Goal: Information Seeking & Learning: Compare options

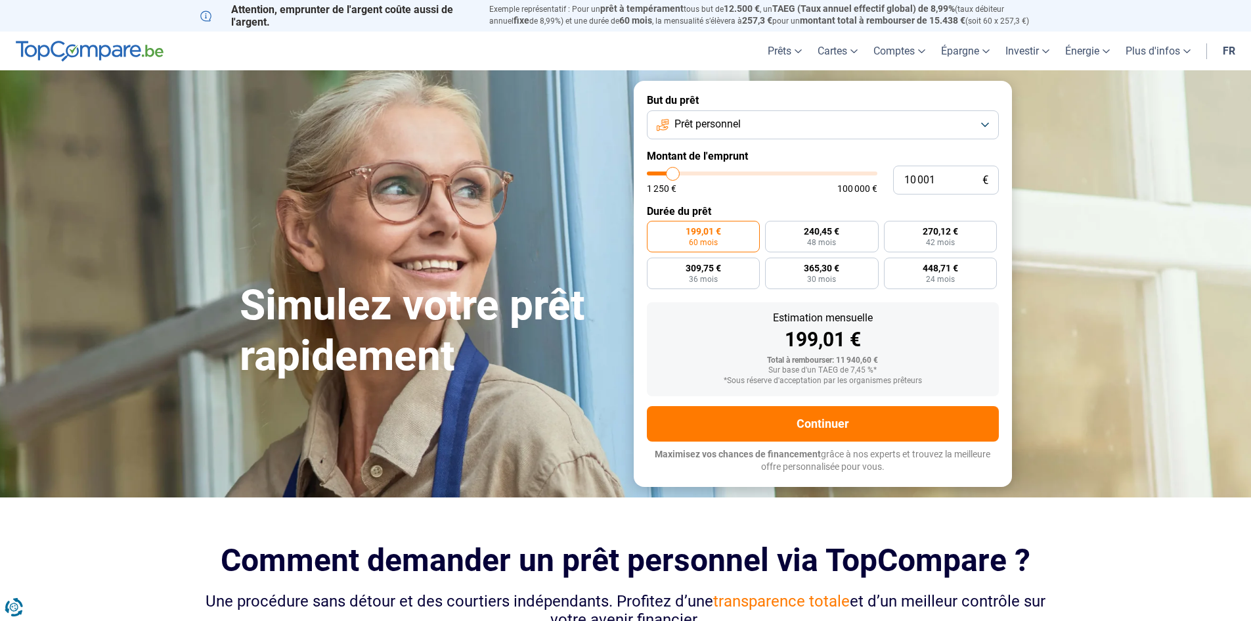
type input "11 250"
type input "11250"
type input "11 500"
type input "11500"
type input "12 500"
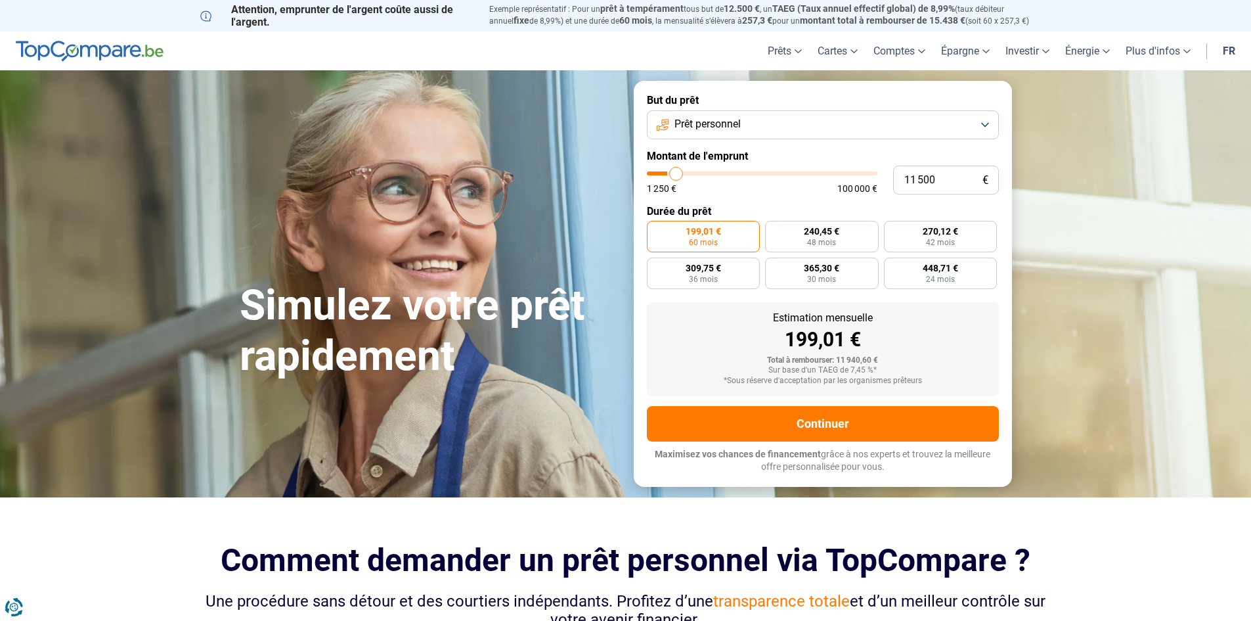
type input "12500"
type input "13 250"
type input "13250"
type input "14 250"
type input "14250"
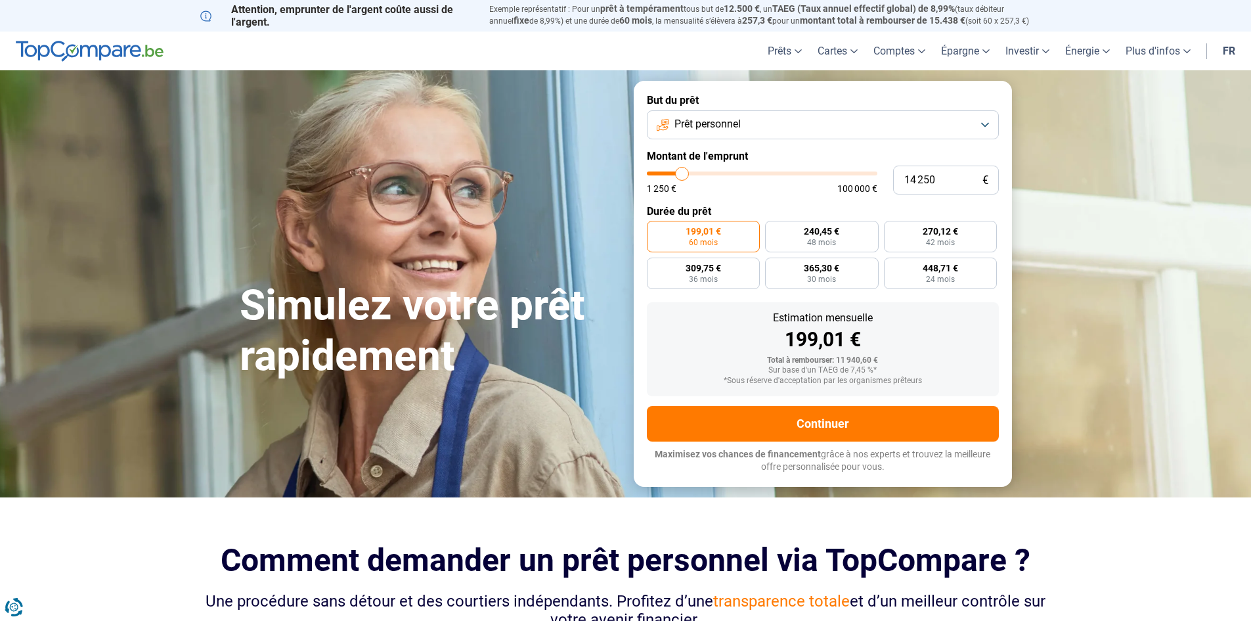
type input "14 750"
type input "14750"
type input "15 500"
type input "15500"
type input "16 500"
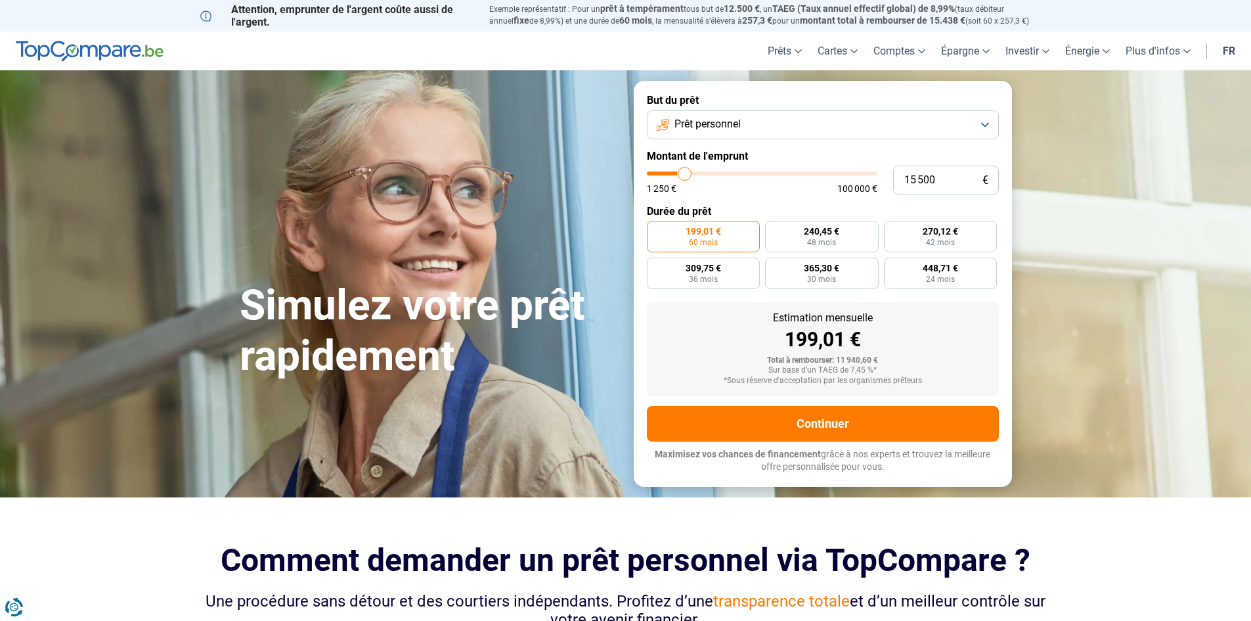
type input "16500"
type input "17 750"
type input "17750"
type input "19 750"
type input "19750"
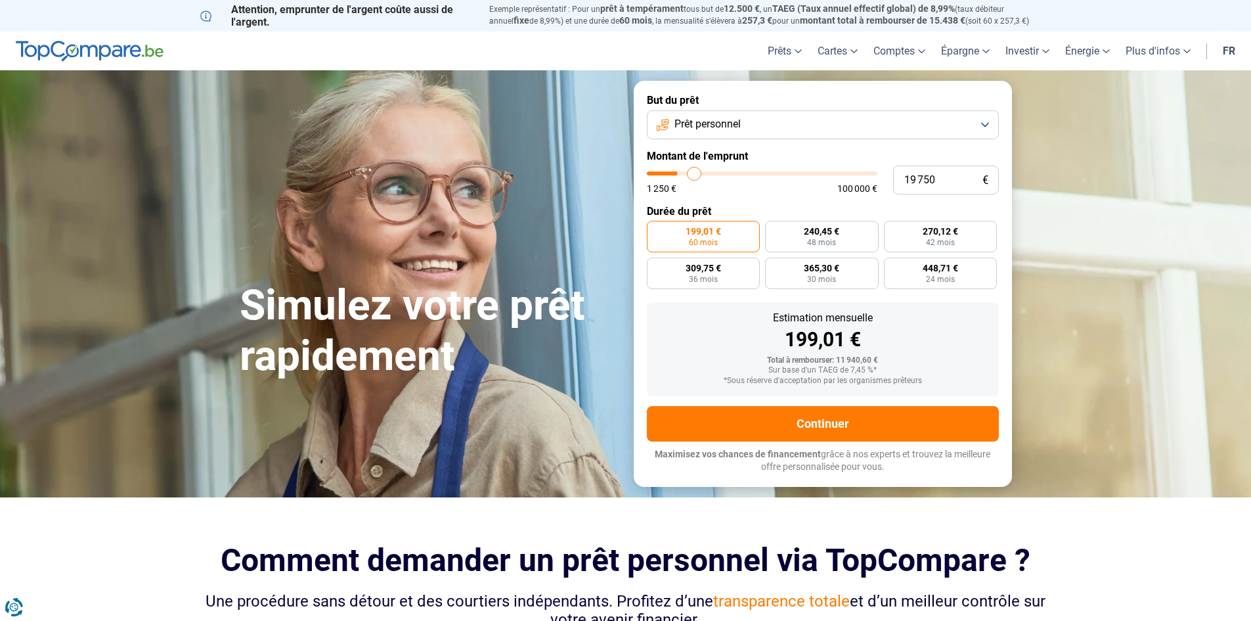
type input "20 750"
type input "20750"
type input "22 750"
type input "22750"
type input "23 500"
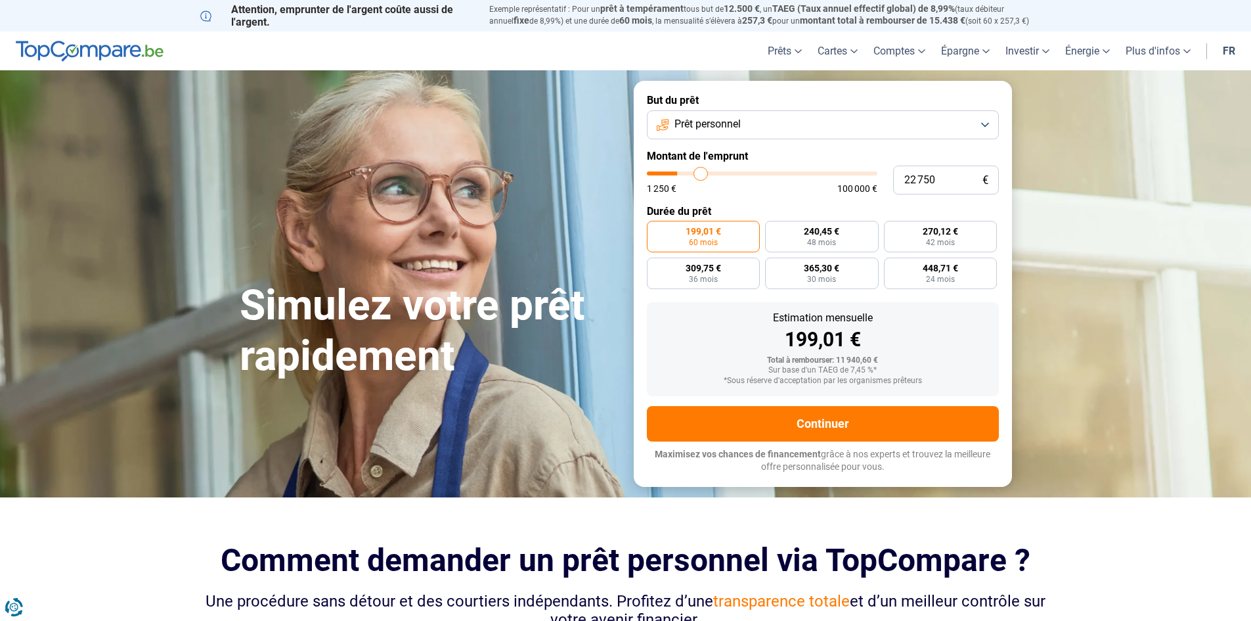
type input "23500"
type input "24 750"
type input "24750"
type input "26 750"
type input "26750"
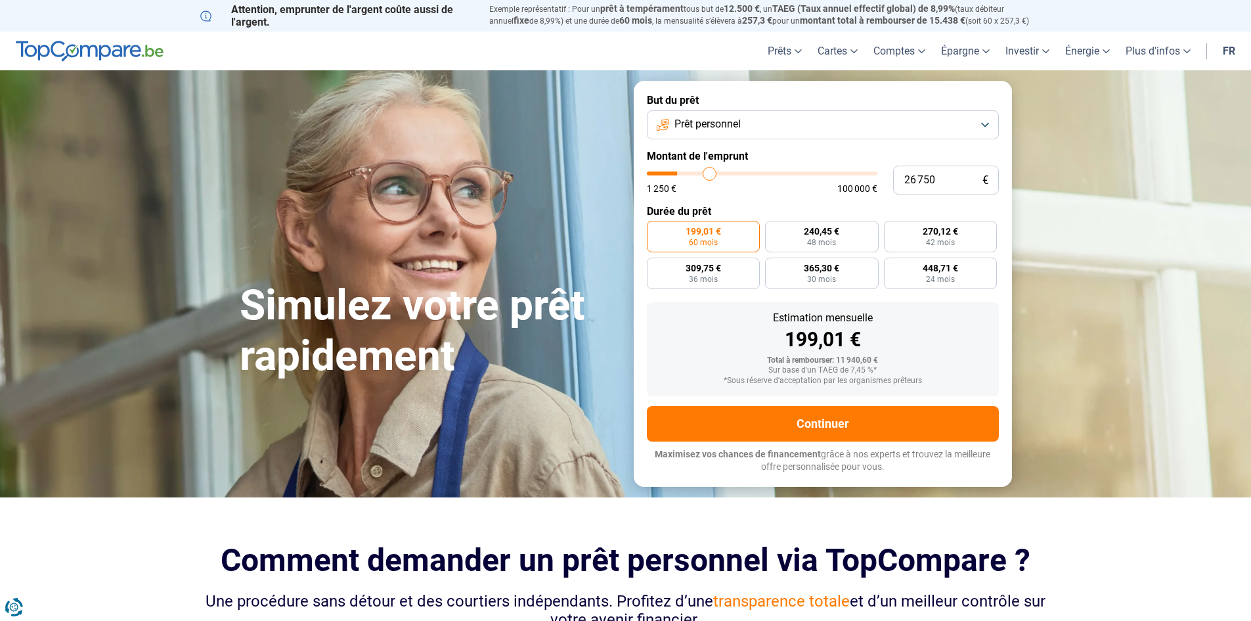
type input "27 500"
type input "27500"
type input "28 750"
type input "28750"
type input "29 250"
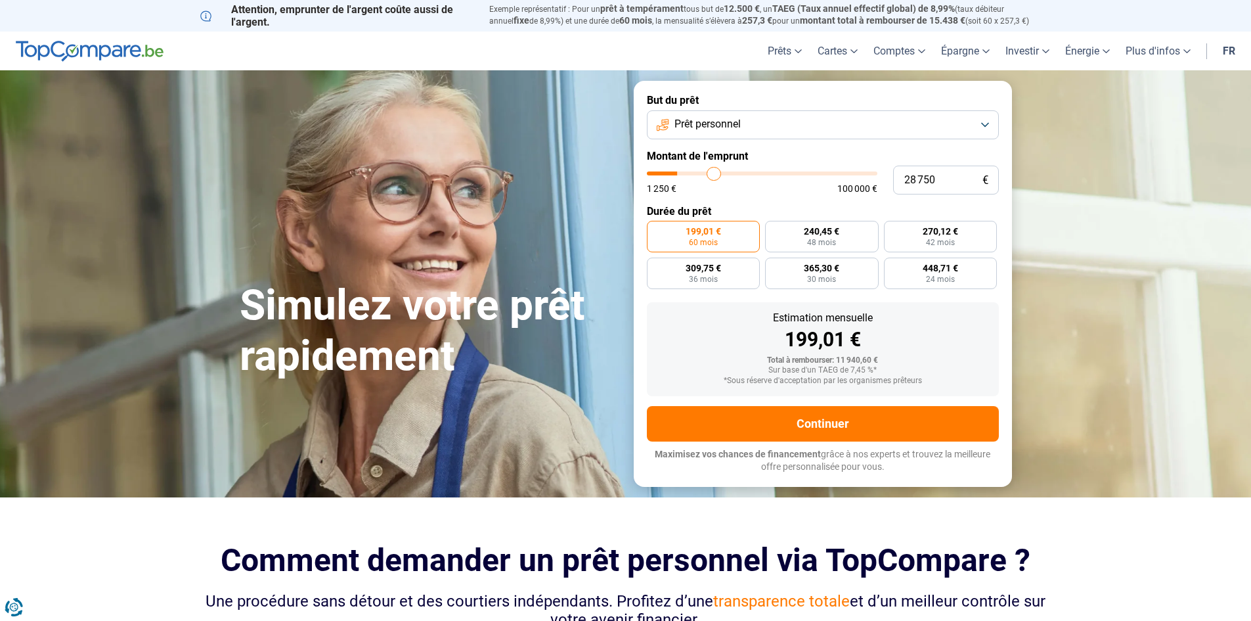
type input "29250"
type input "30 500"
type input "30500"
type input "31 250"
type input "31250"
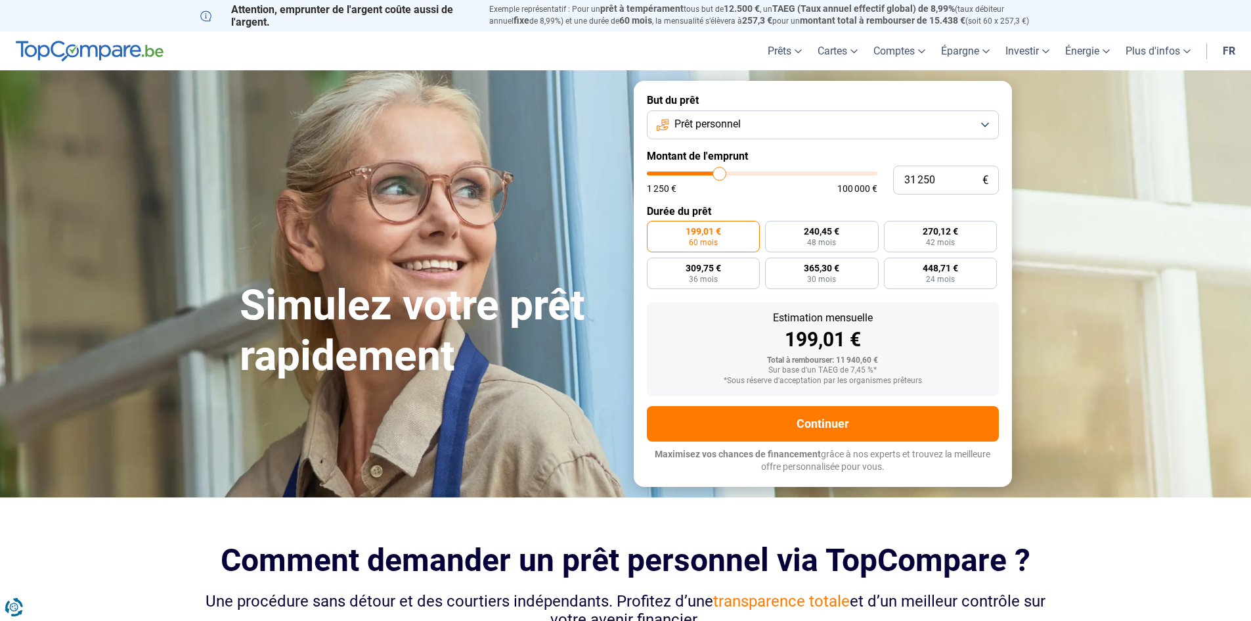
type input "32 500"
type input "32500"
type input "34 250"
type input "34250"
type input "36 500"
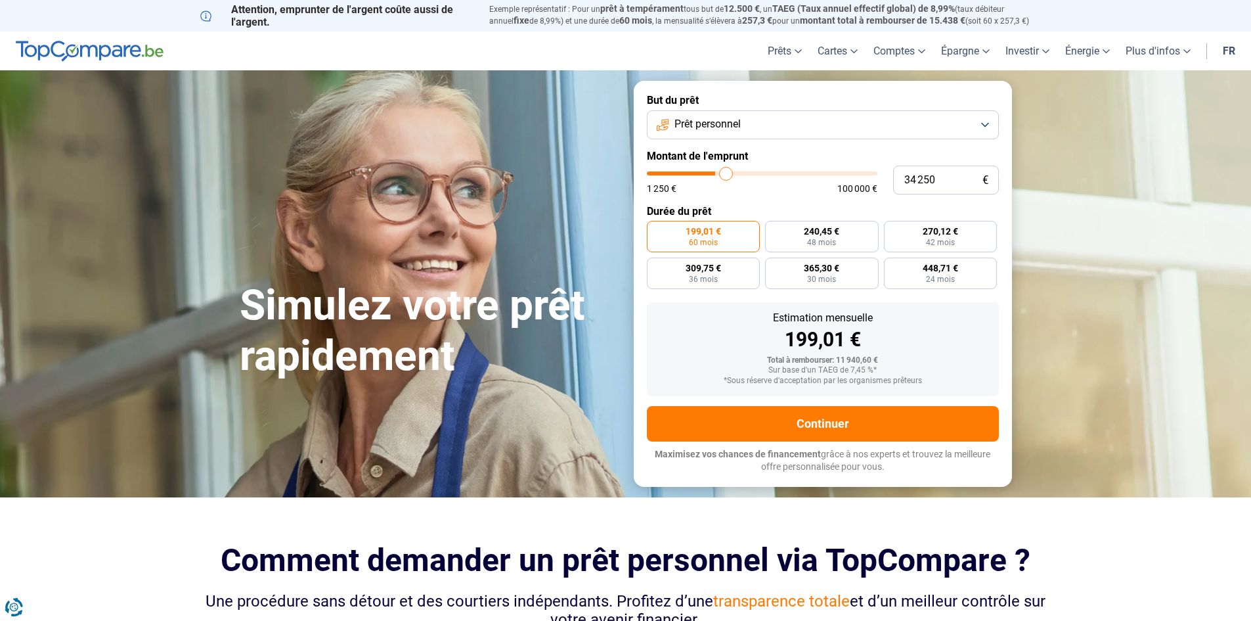
type input "36500"
type input "38 250"
type input "38250"
type input "40 750"
type input "40750"
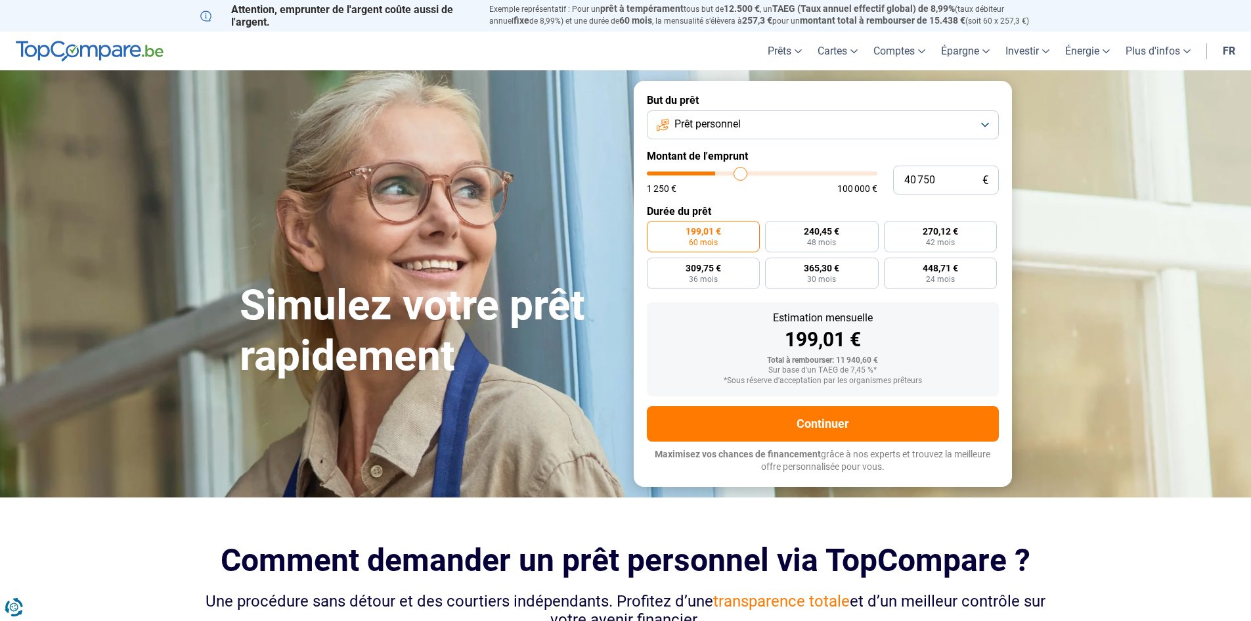
type input "42 250"
type input "42250"
type input "43 750"
type input "43750"
type input "45 000"
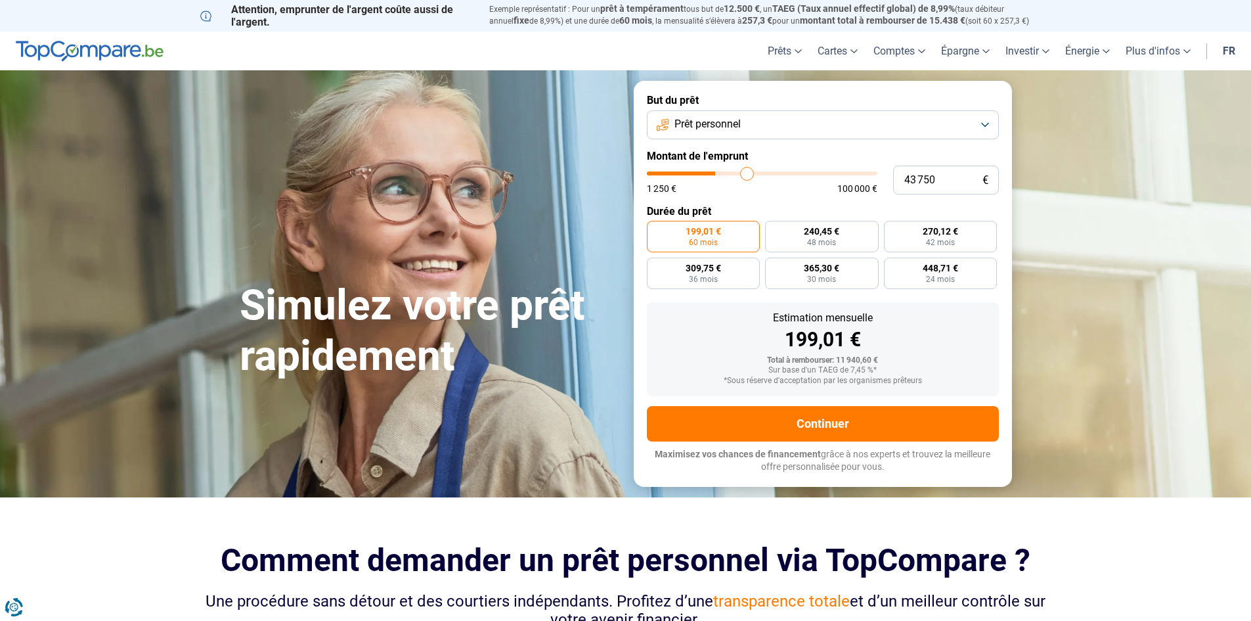
type input "45000"
type input "46 000"
type input "46000"
type input "48 000"
type input "48000"
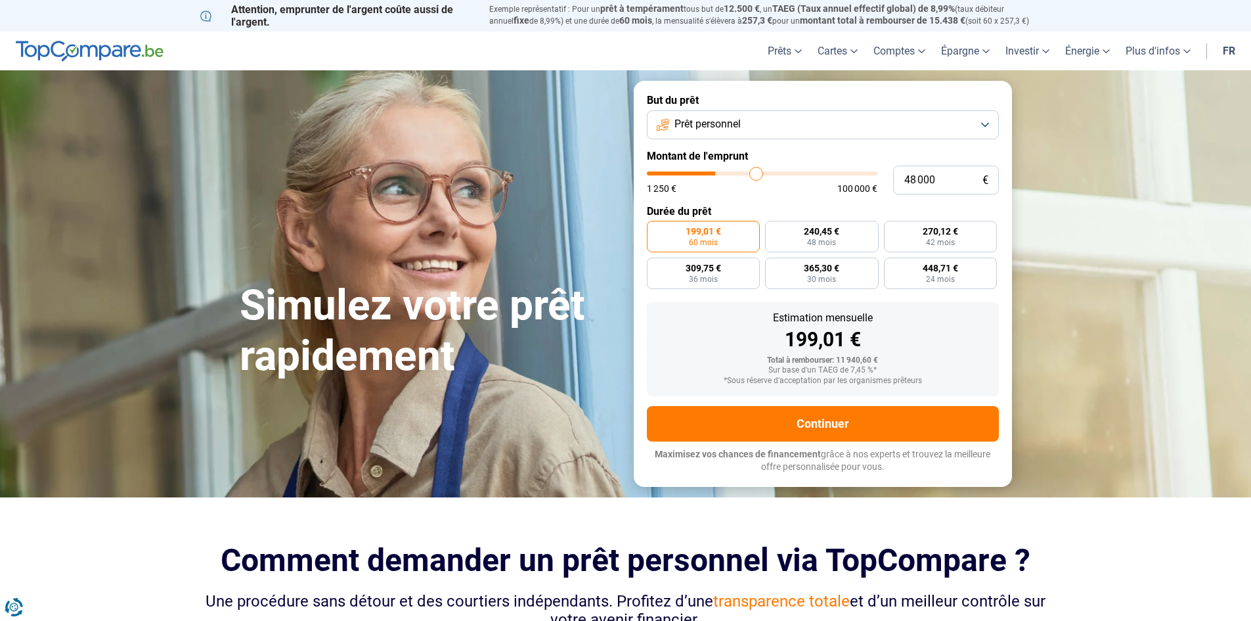
type input "48 500"
type input "48500"
type input "49 000"
type input "49000"
type input "50 250"
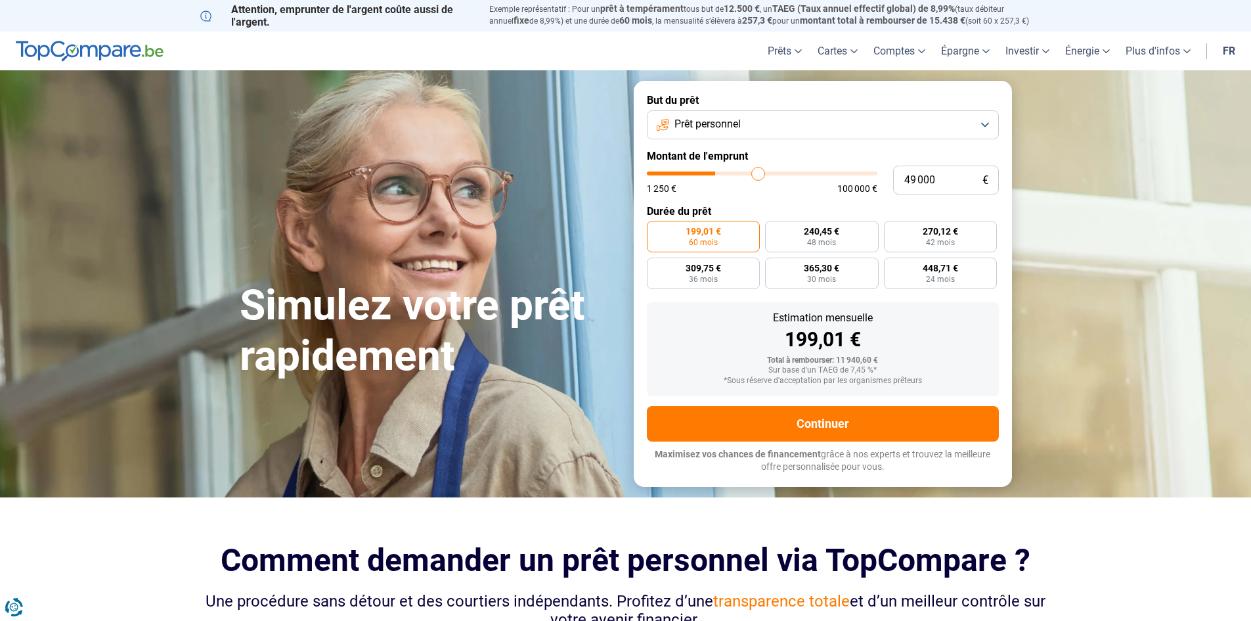
type input "50250"
type input "51 750"
type input "51750"
type input "53 000"
type input "53000"
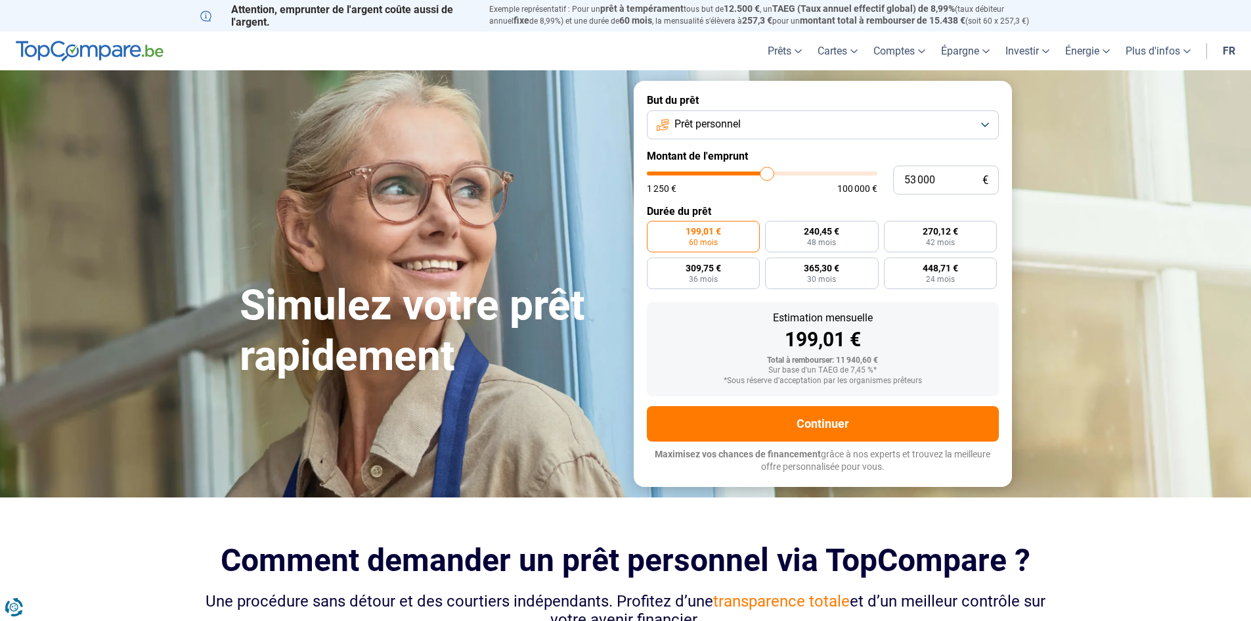
type input "54 250"
type input "54250"
type input "56 500"
type input "56500"
type input "58 750"
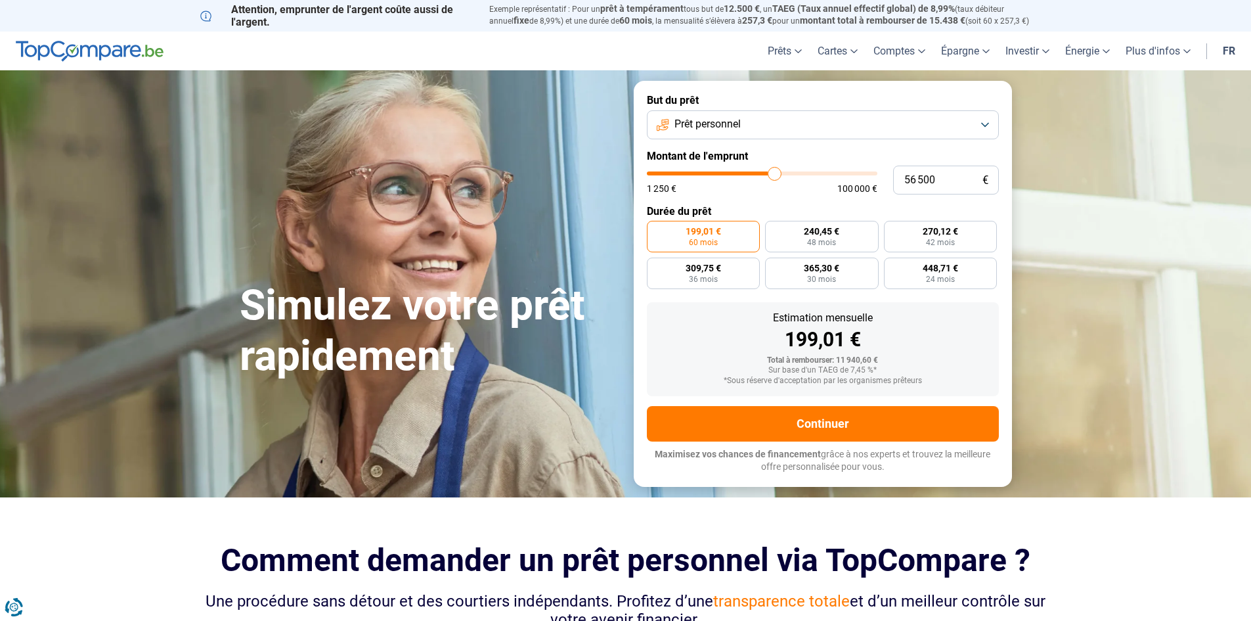
type input "58750"
type input "60 750"
type input "60750"
type input "63 250"
type input "63250"
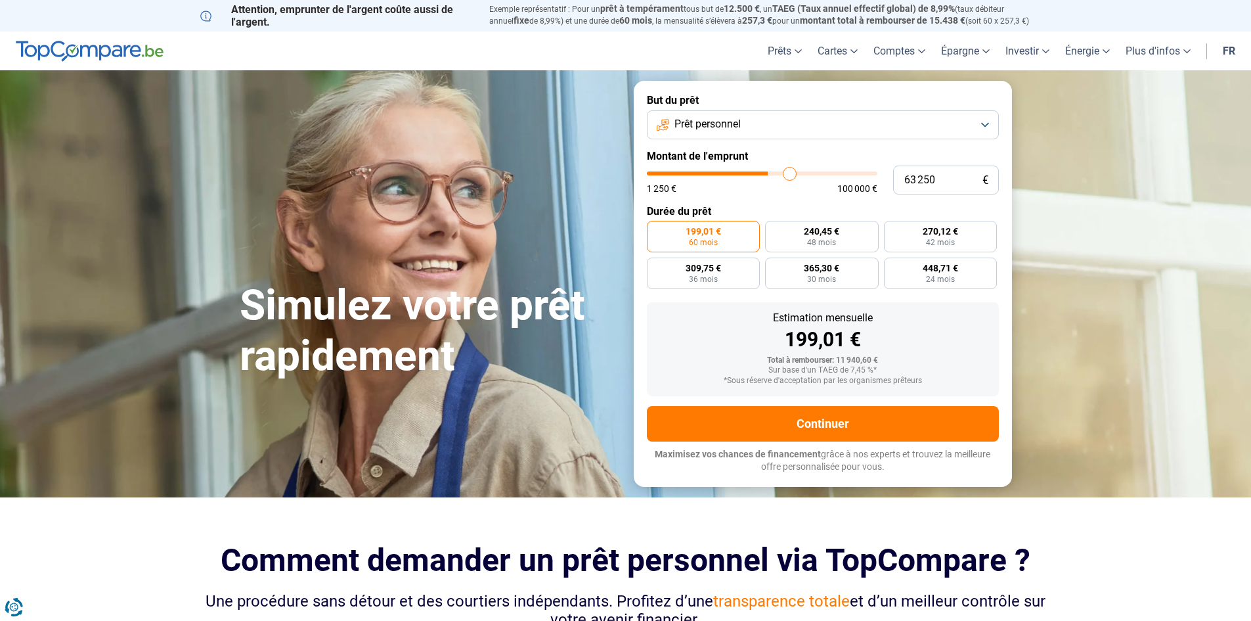
type input "64 750"
type input "64750"
type input "66 500"
type input "66500"
type input "68 250"
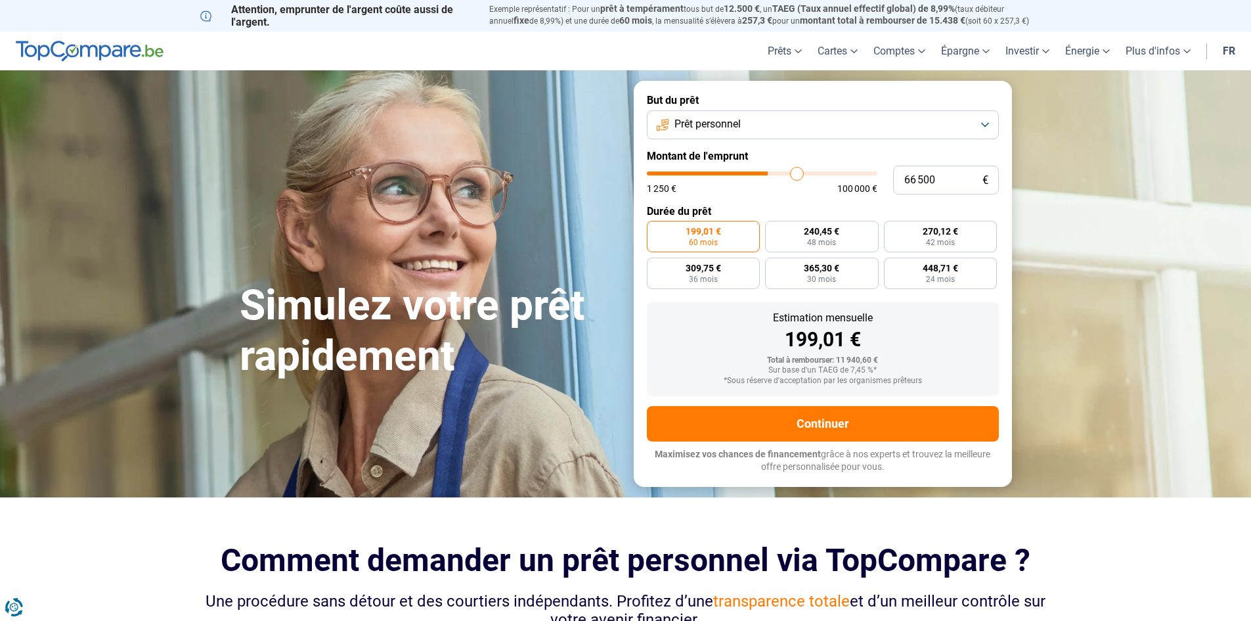
type input "68250"
type input "71 750"
type input "71750"
type input "75 250"
type input "75250"
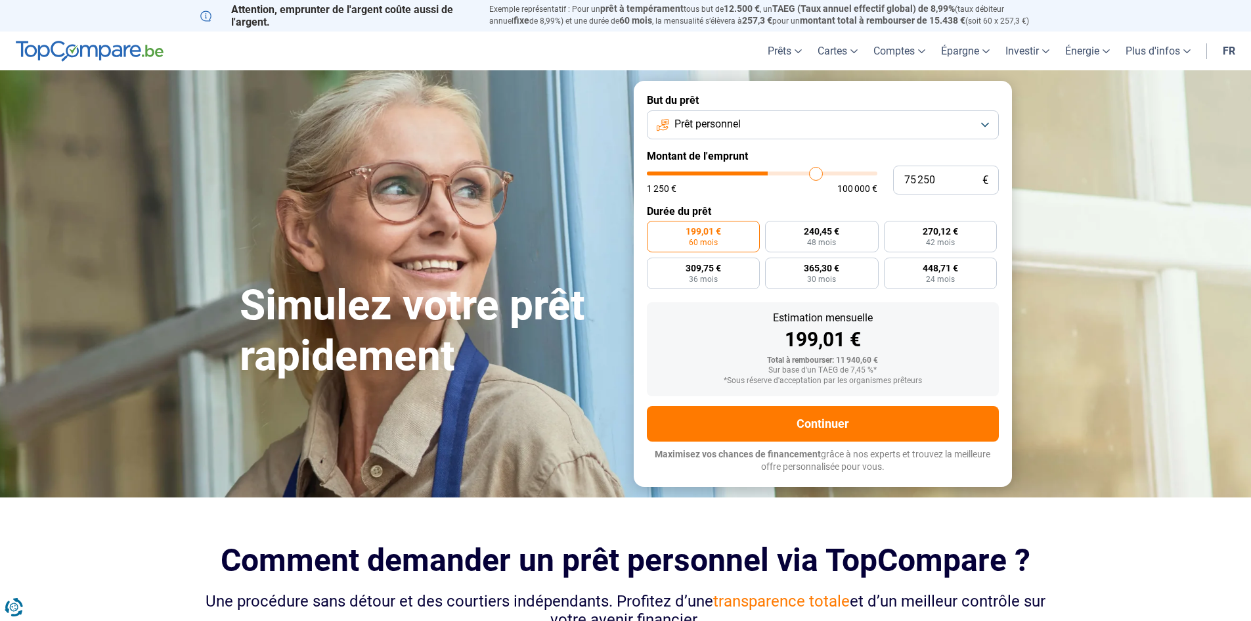
type input "77 250"
type input "77250"
type input "79 250"
type input "79250"
type input "82 250"
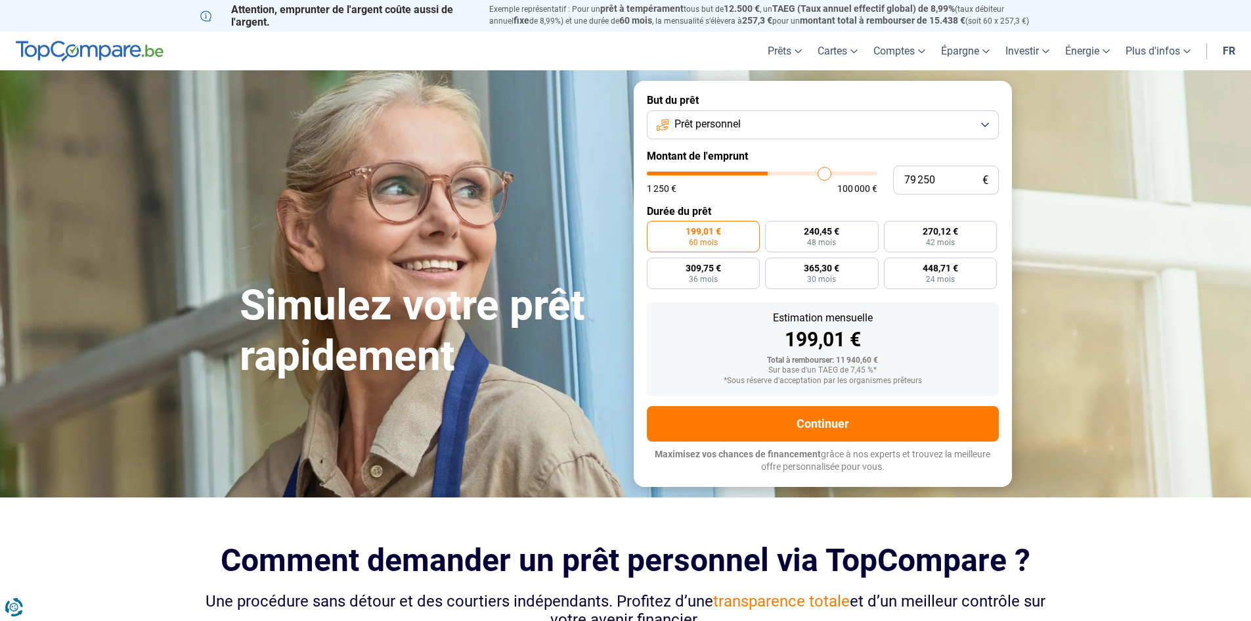
type input "82250"
type input "84 000"
type input "84000"
type input "86 500"
type input "86500"
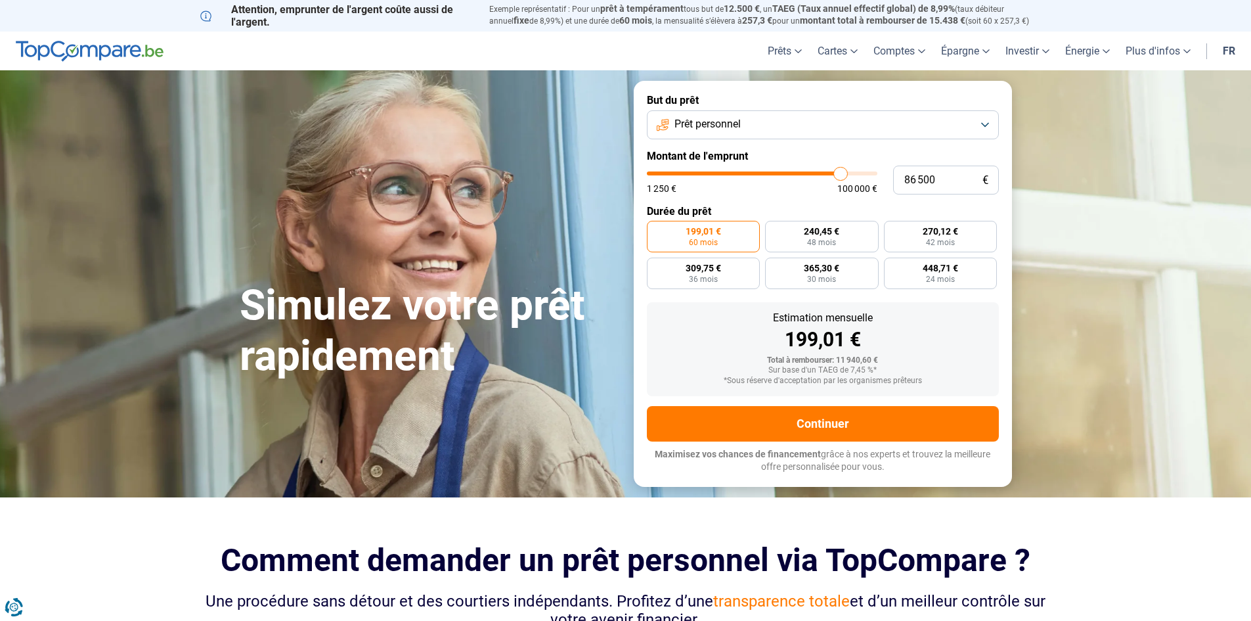
type input "88 250"
type input "88250"
type input "89 500"
type input "89500"
type input "91 000"
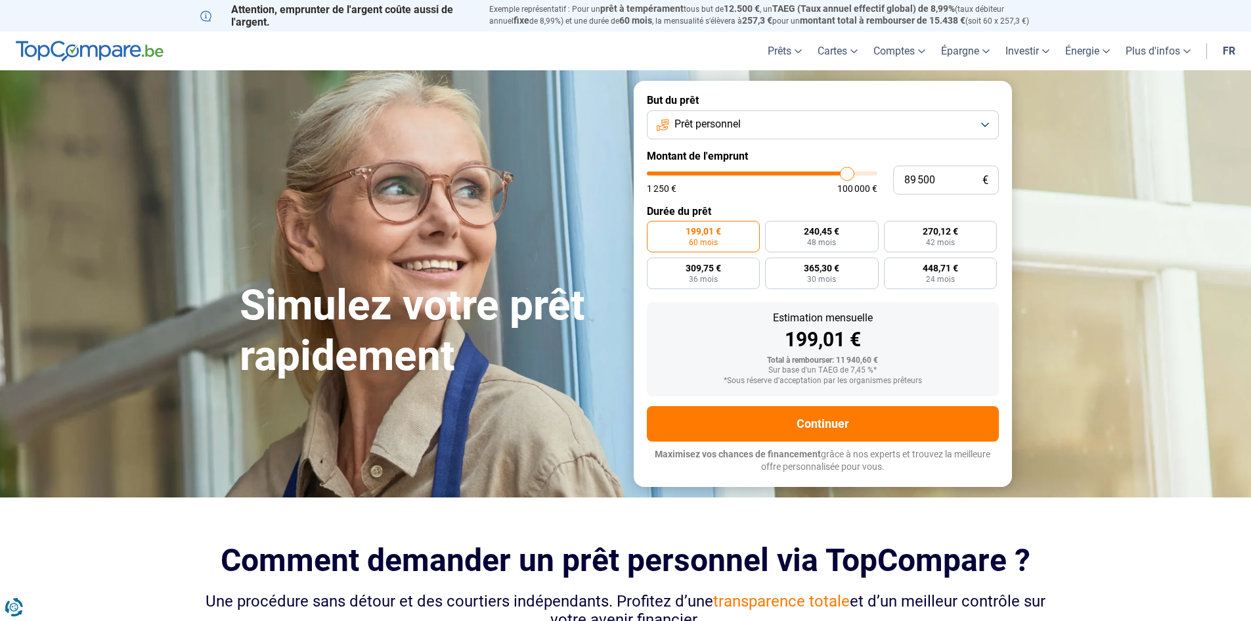
type input "91000"
type input "91 750"
type input "91750"
type input "93 000"
type input "93000"
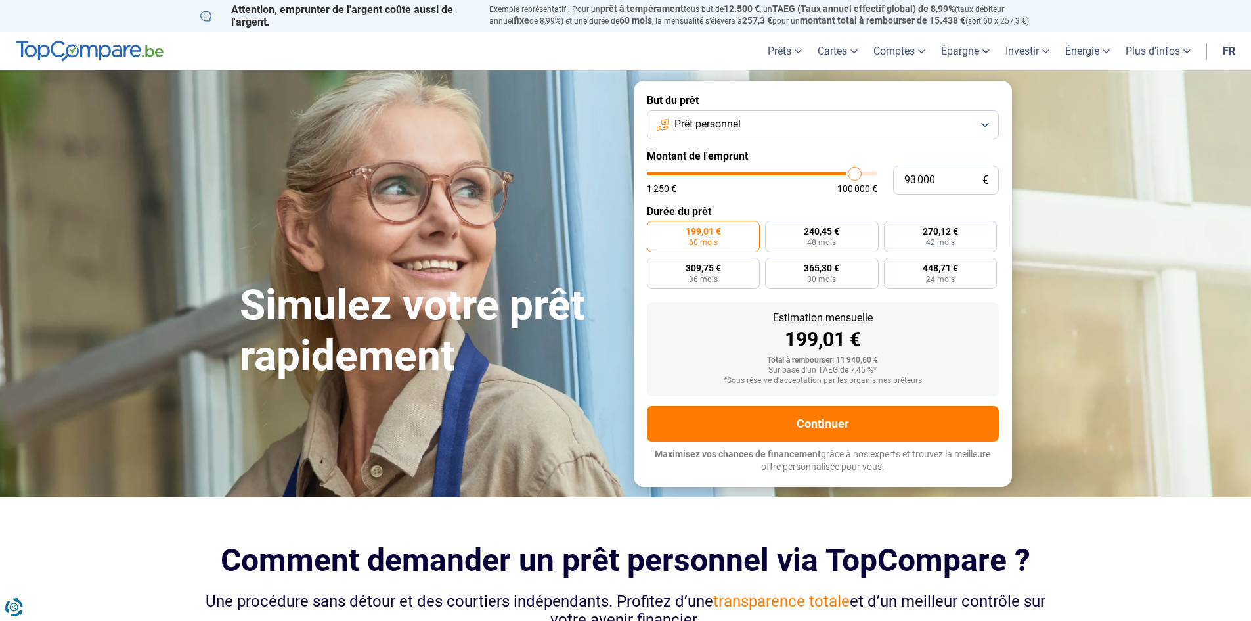
type input "94 750"
type input "94750"
type input "97 250"
type input "97250"
type input "99 250"
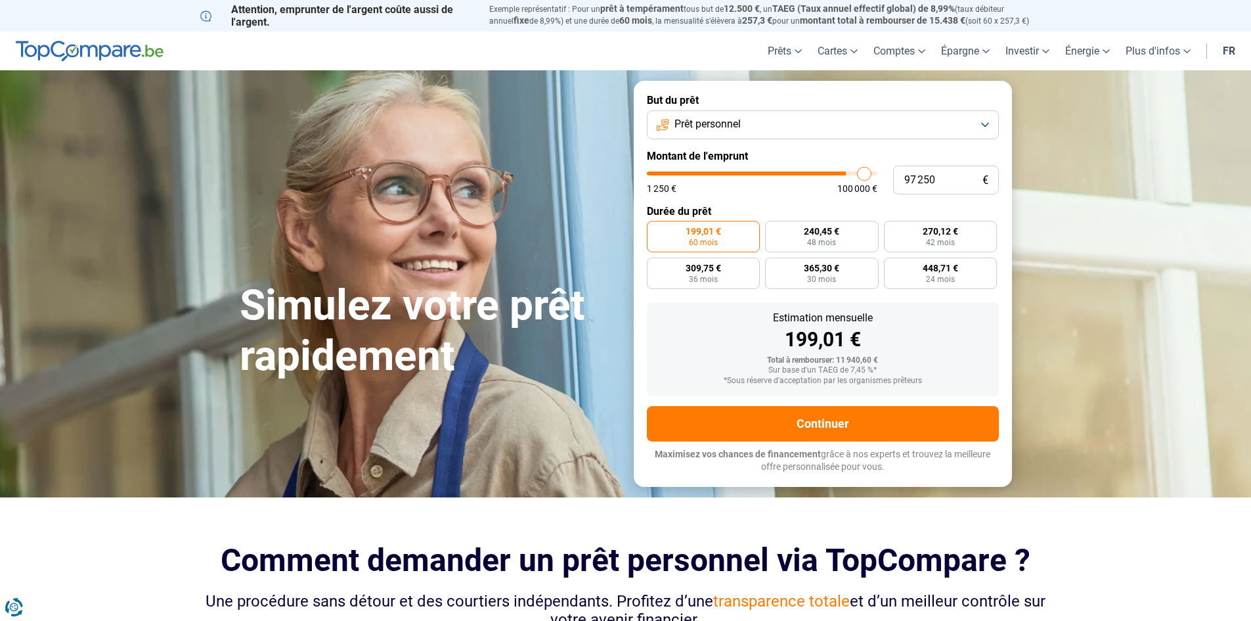
type input "99250"
type input "100 000"
drag, startPoint x: 675, startPoint y: 177, endPoint x: 881, endPoint y: 178, distance: 205.6
type input "100000"
click at [878, 175] on input "range" at bounding box center [762, 173] width 231 height 4
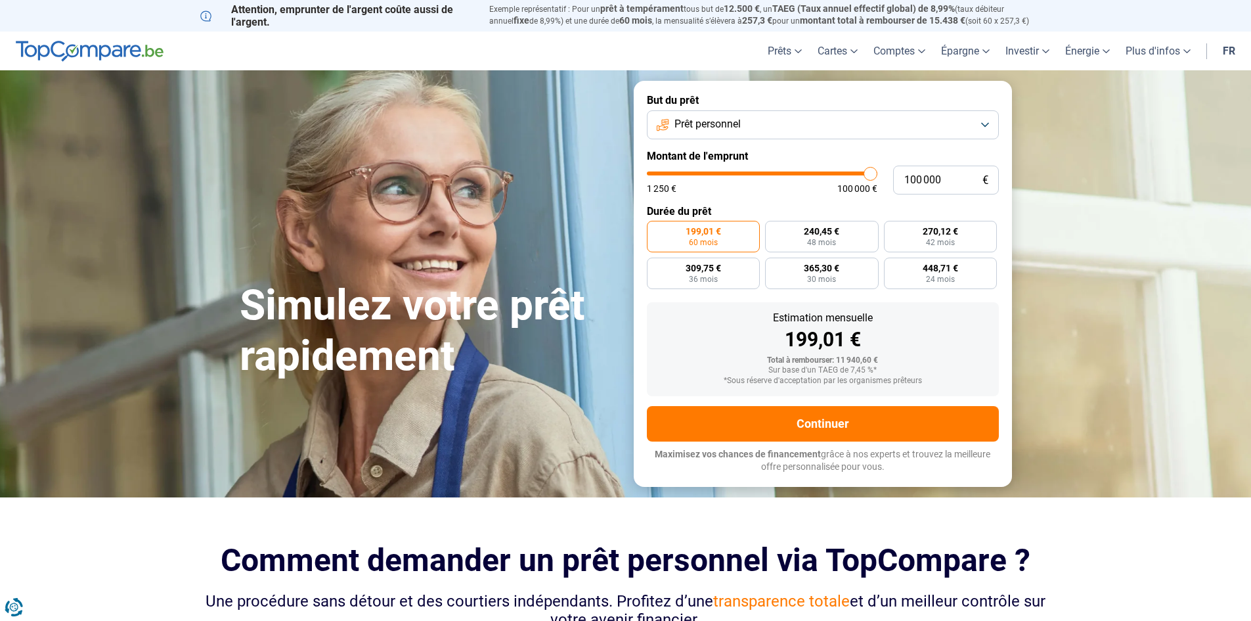
radio input "false"
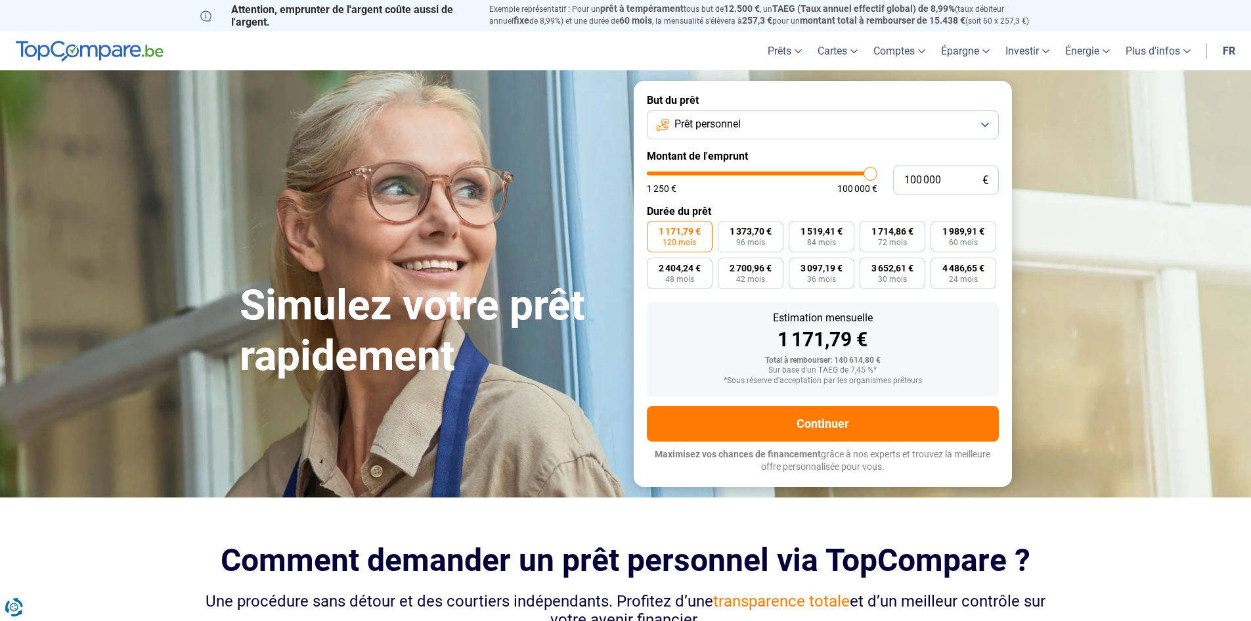
type input "99 250"
type input "99250"
type input "99 000"
type input "99000"
type input "98 500"
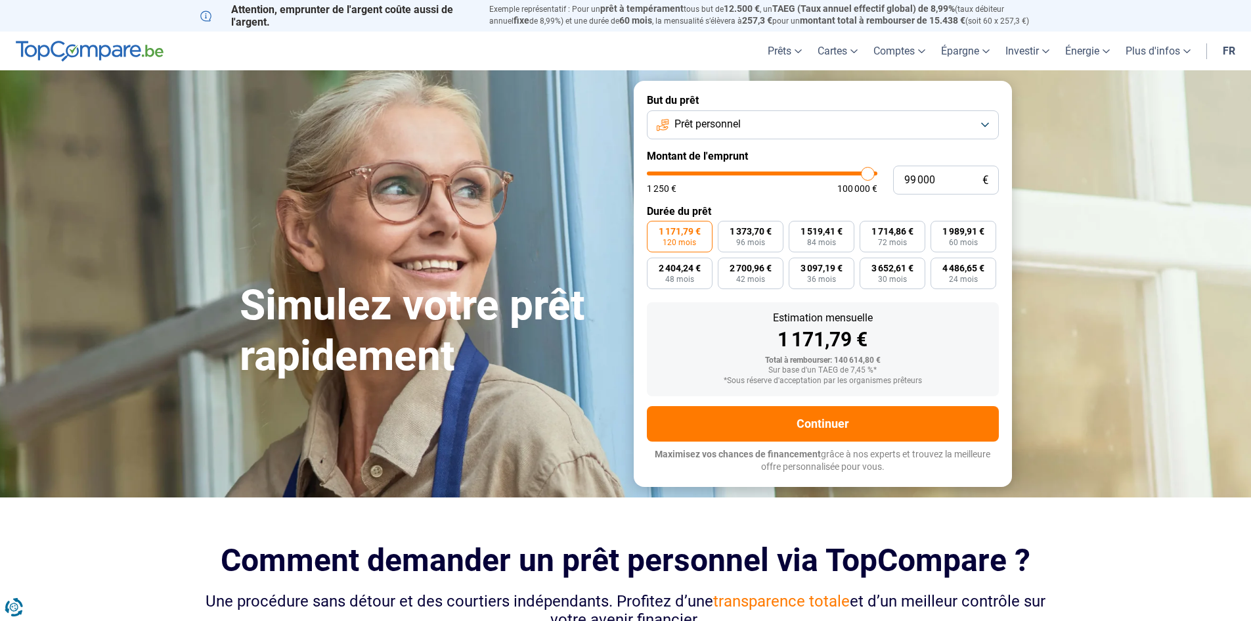
type input "98500"
type input "97 500"
type input "97500"
type input "95 750"
type input "95750"
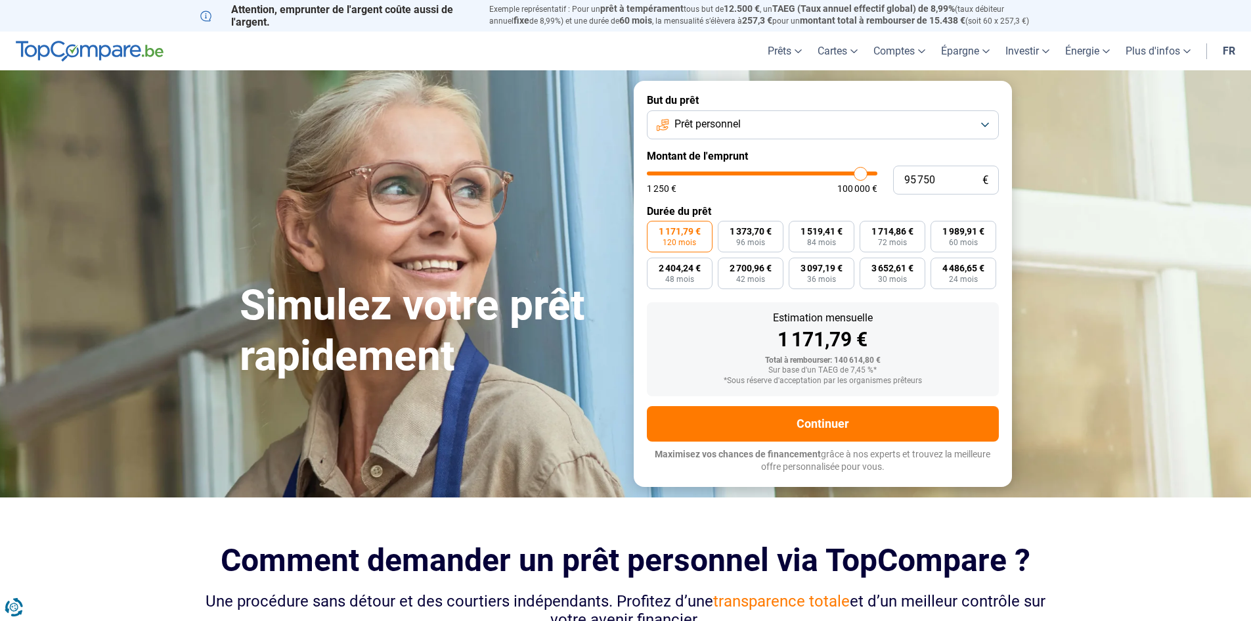
type input "94 250"
type input "94250"
type input "92 500"
type input "92500"
type input "90 500"
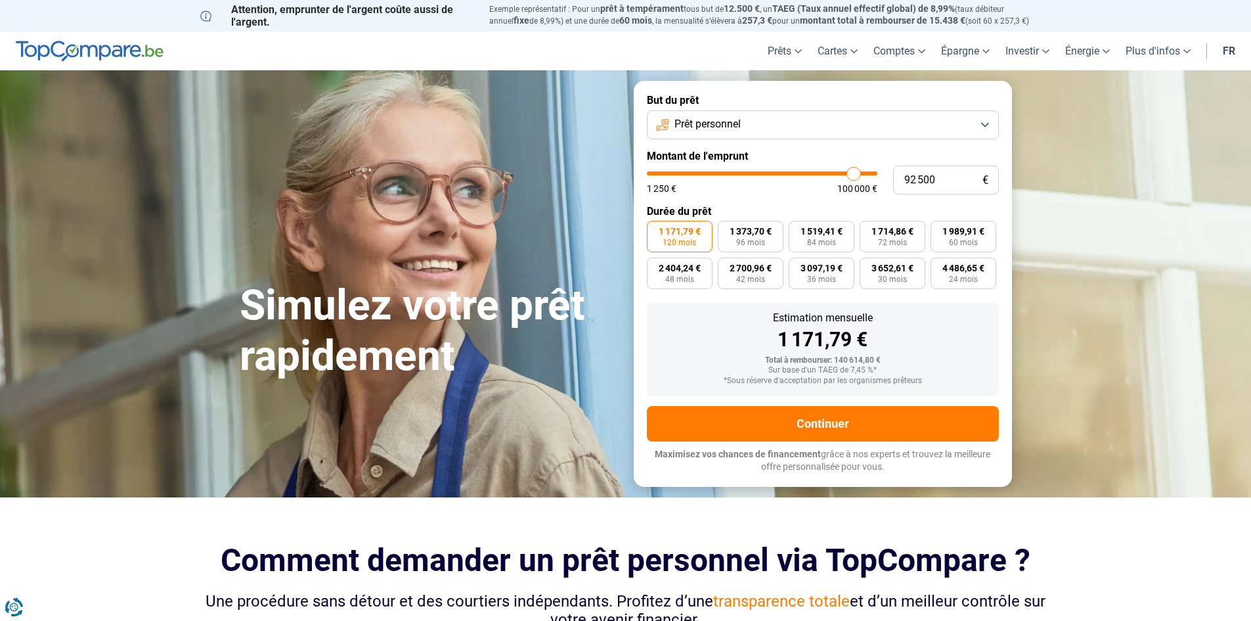
type input "90500"
type input "88 500"
type input "88500"
type input "85 250"
type input "85250"
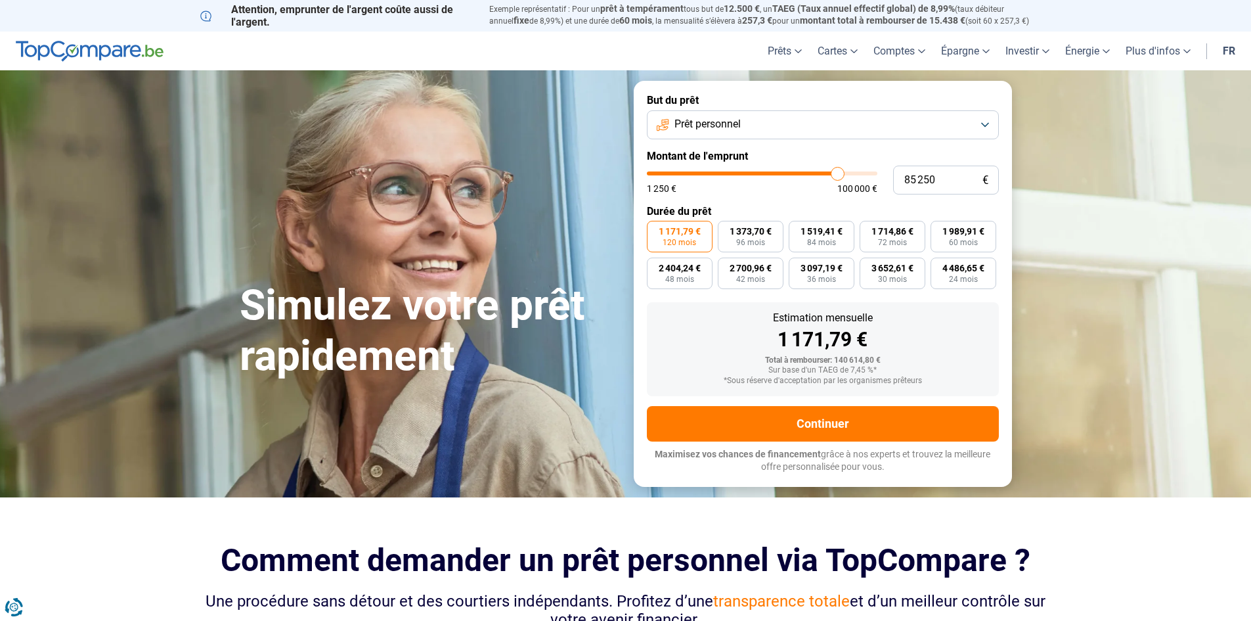
type input "82 500"
type input "82500"
type input "80 000"
type input "80000"
type input "77 250"
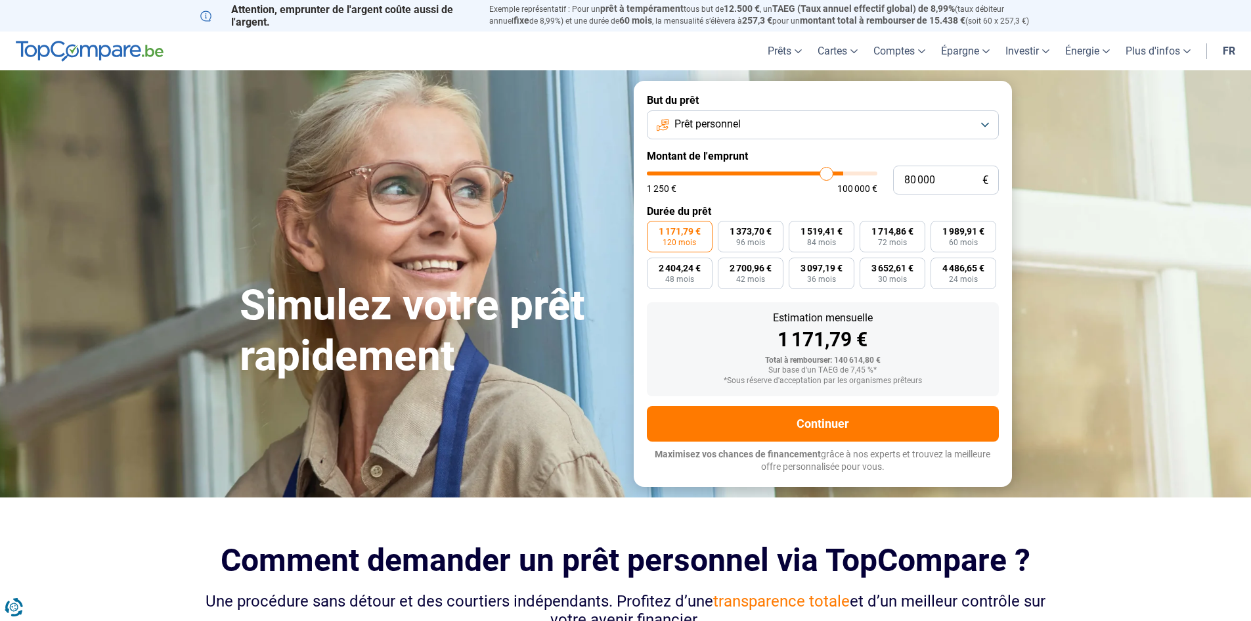
type input "77250"
type input "75 750"
type input "75750"
type input "74 000"
type input "74000"
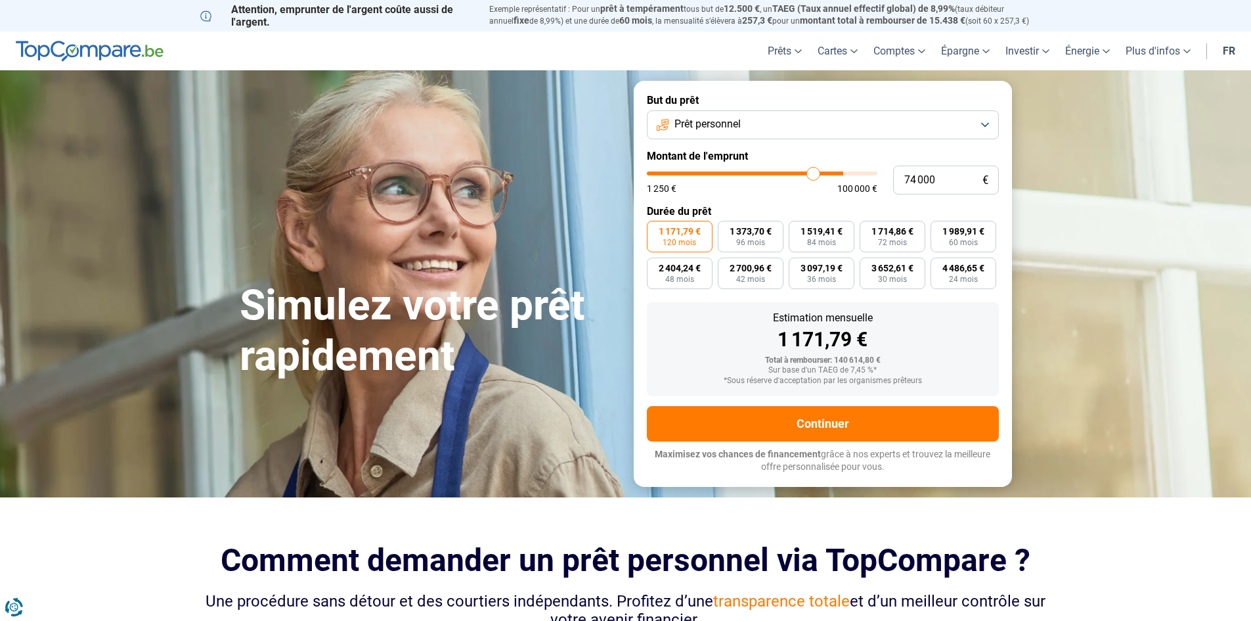
type input "72 000"
type input "72000"
type input "70 250"
type input "70250"
type input "68 000"
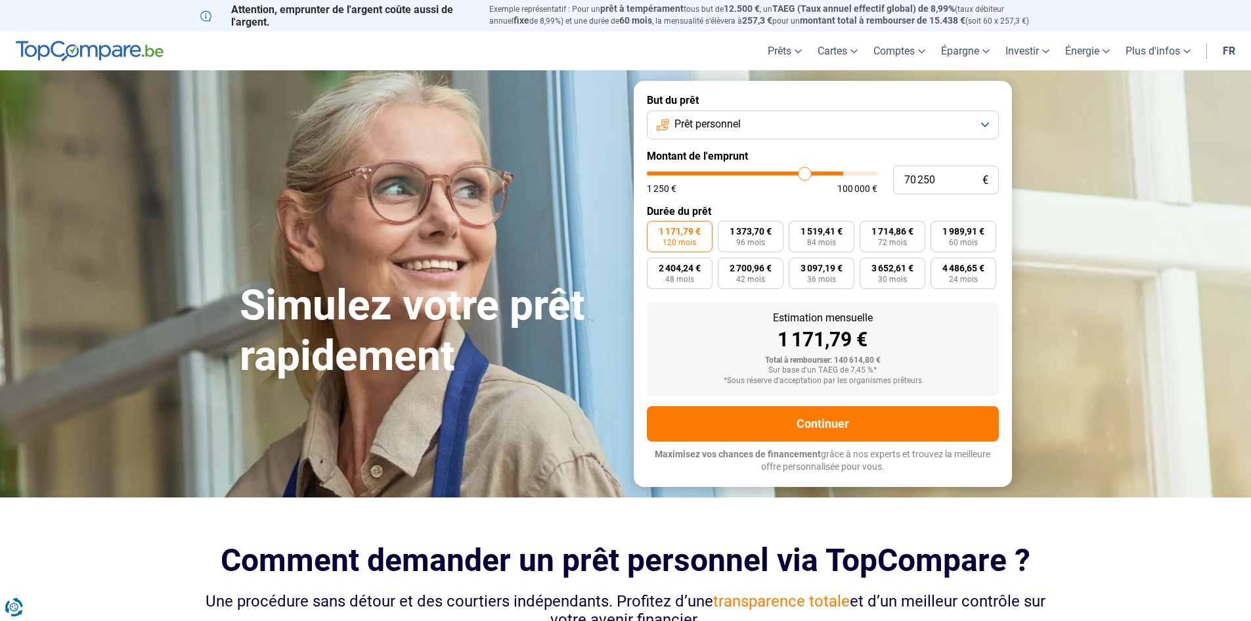
type input "68000"
type input "65 750"
type input "65750"
type input "63 250"
type input "63250"
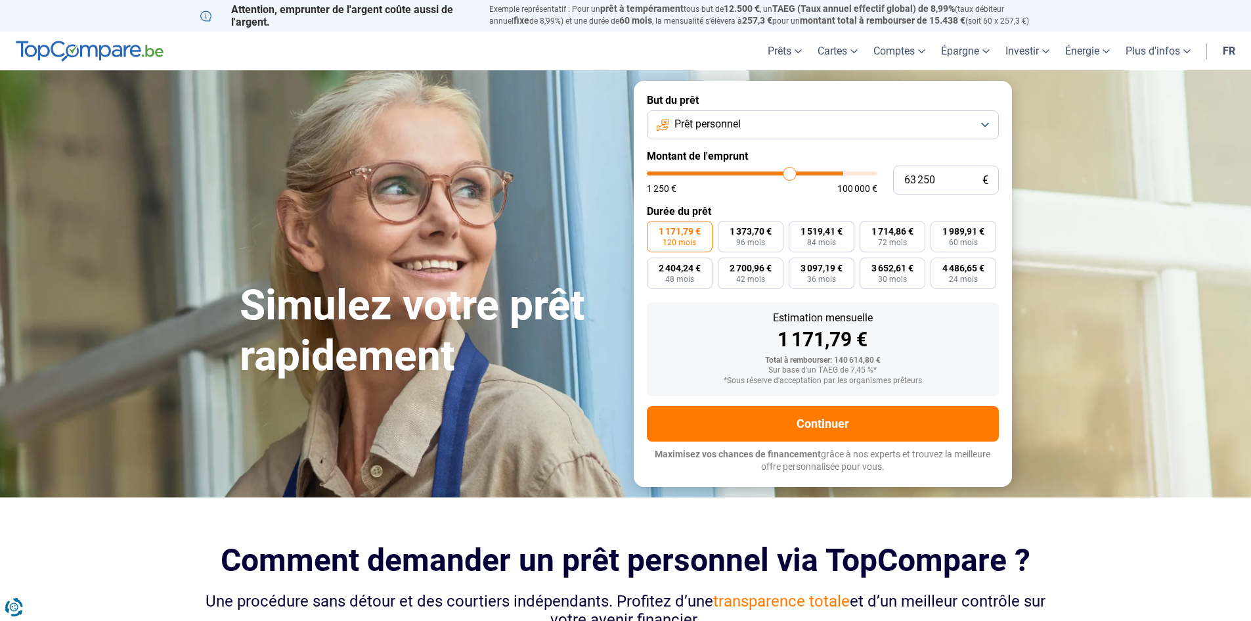
type input "61 000"
type input "61000"
type input "59 000"
type input "59000"
type input "56 250"
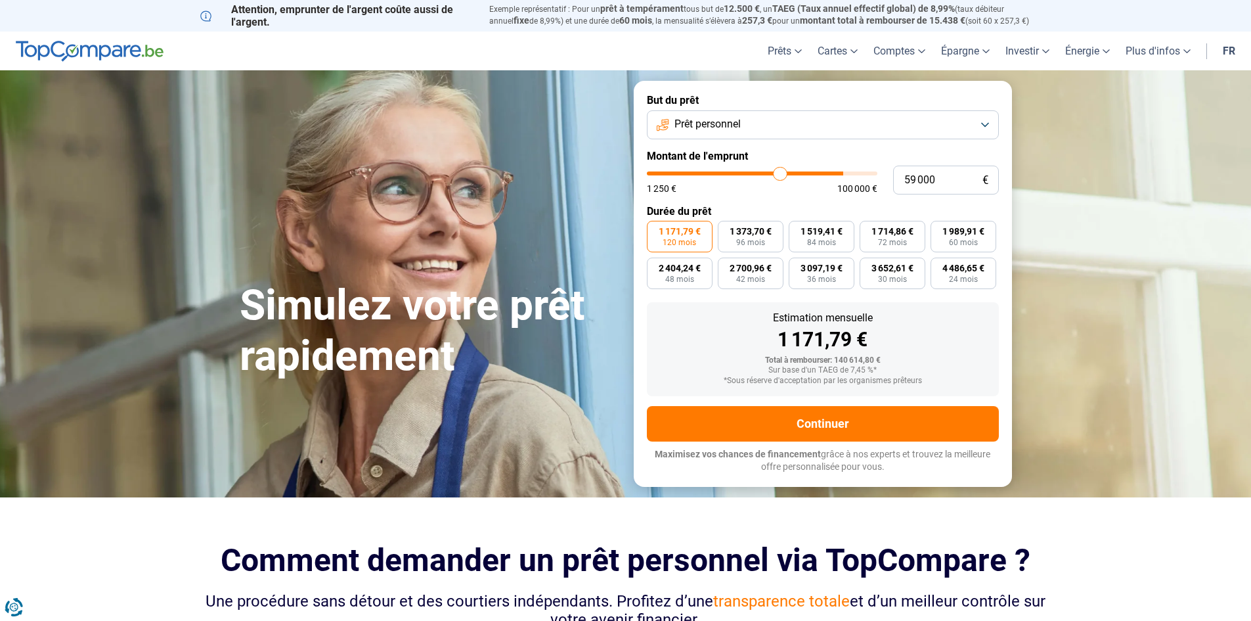
type input "56250"
type input "54 500"
type input "54500"
type input "51 250"
type input "51250"
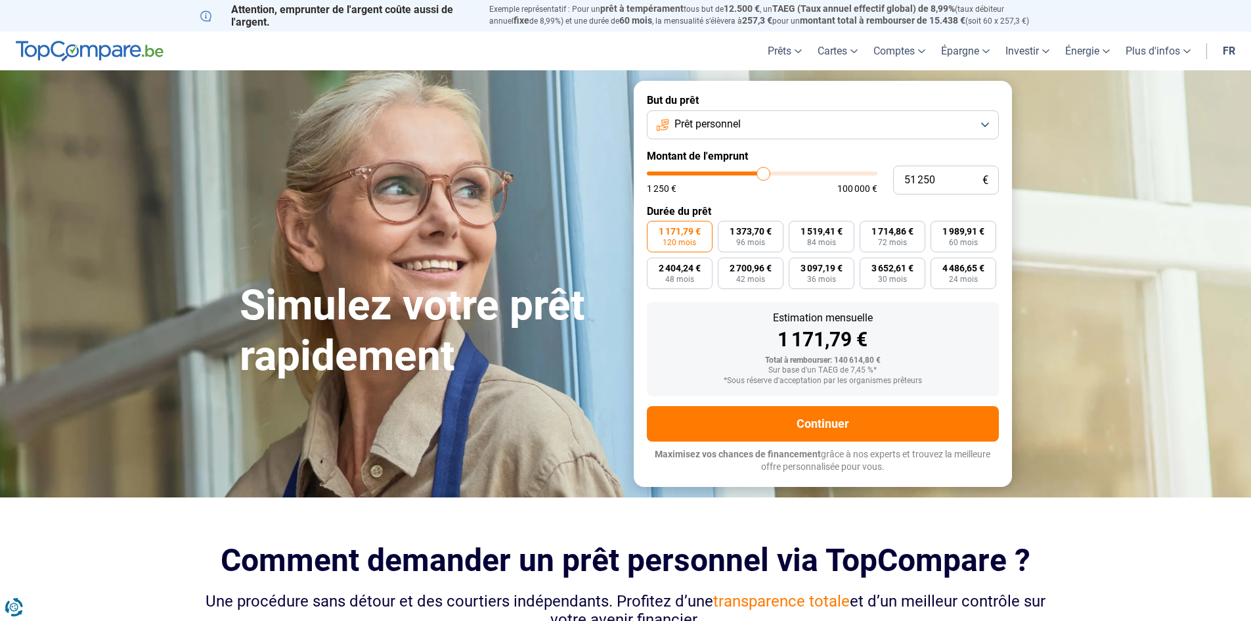
type input "49 000"
type input "49000"
type input "47 000"
type input "47000"
type input "45 250"
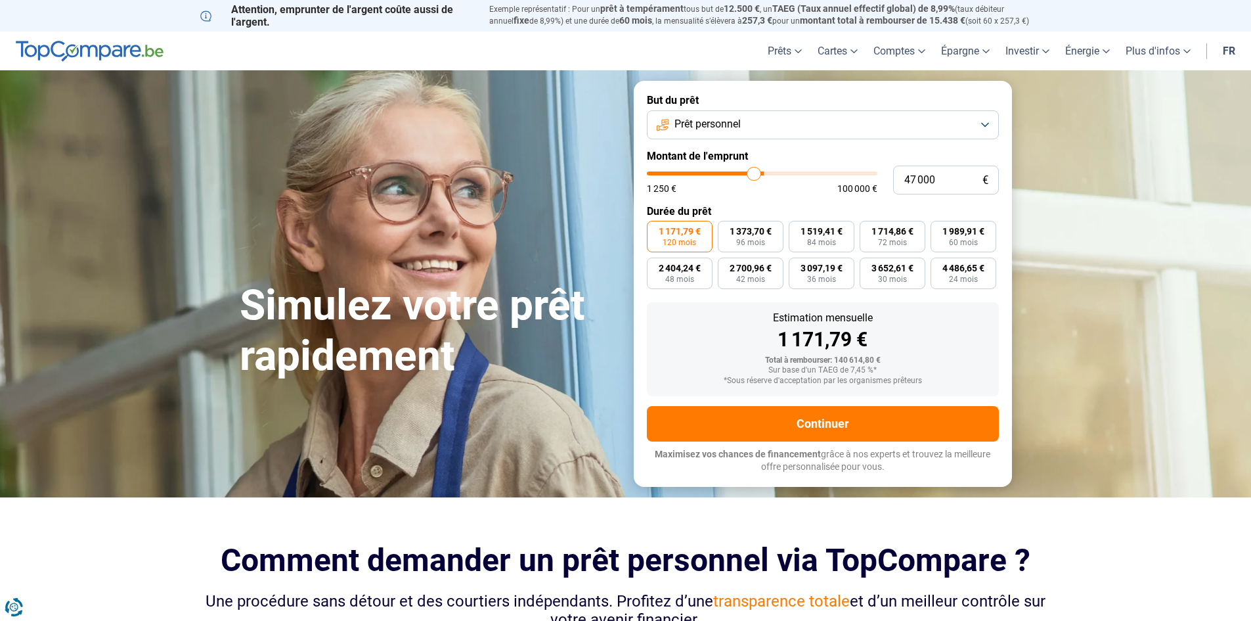
type input "45250"
type input "43 000"
type input "43000"
type input "40 750"
type input "40750"
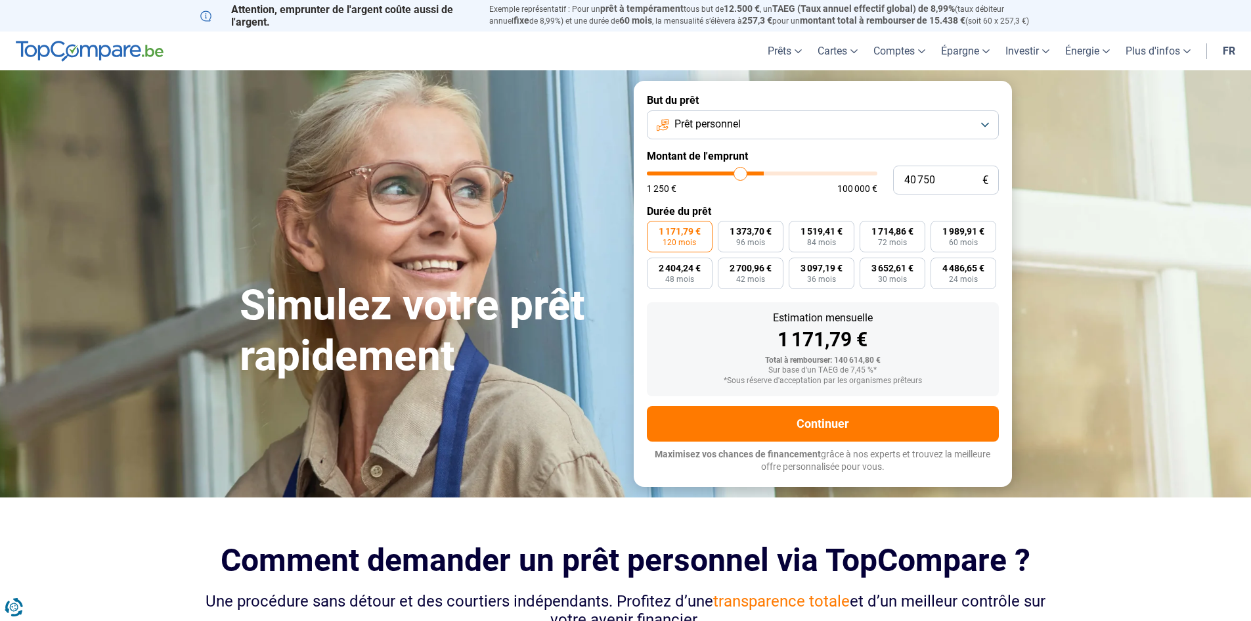
type input "38 500"
type input "38500"
type input "36 500"
type input "36500"
type input "34 000"
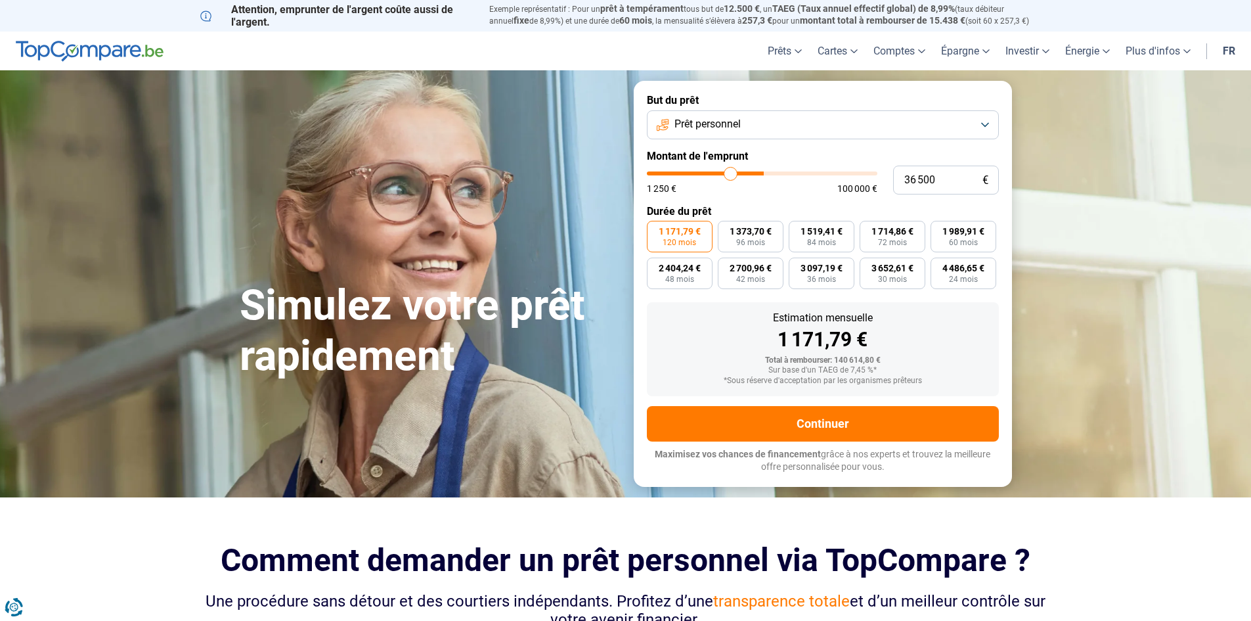
type input "34000"
type input "33 250"
type input "33250"
type input "31 000"
type input "31000"
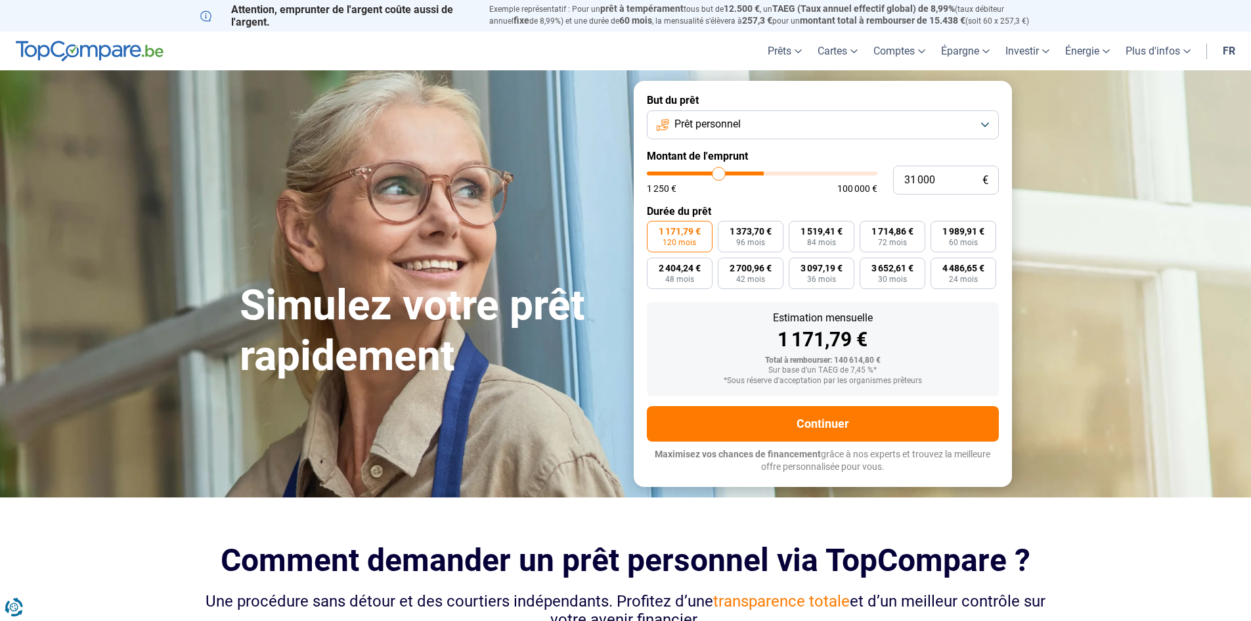
type input "29 000"
type input "29000"
type input "27 500"
type input "27500"
type input "25 750"
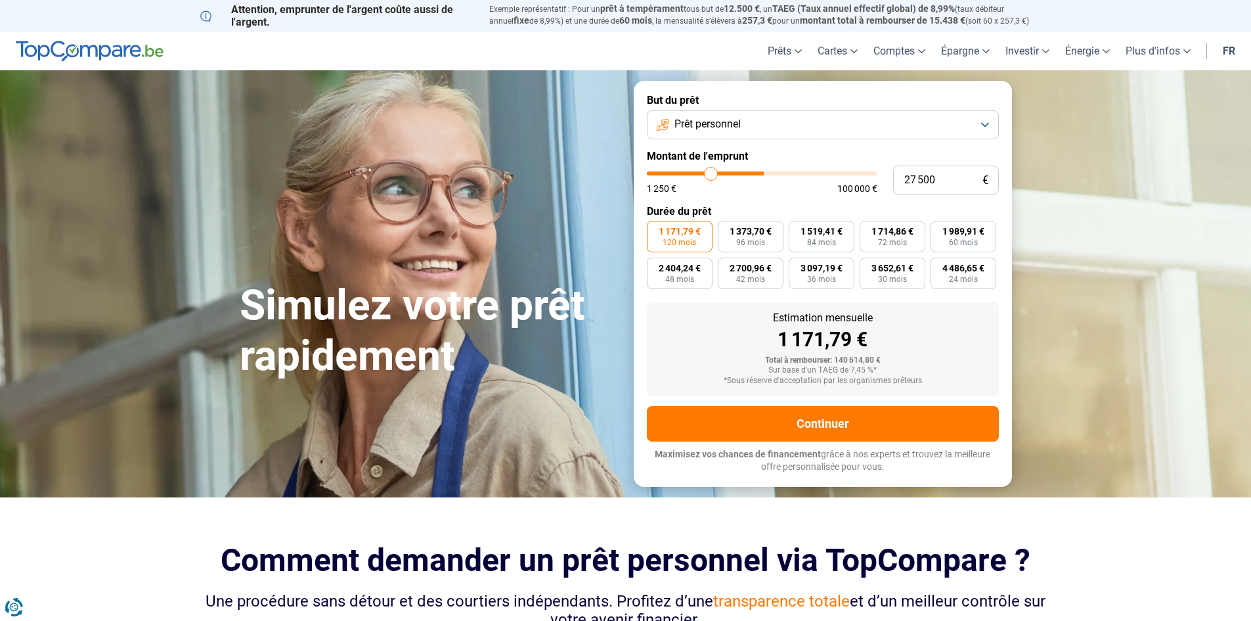
type input "25750"
type input "24 500"
type input "24500"
type input "23 250"
type input "23250"
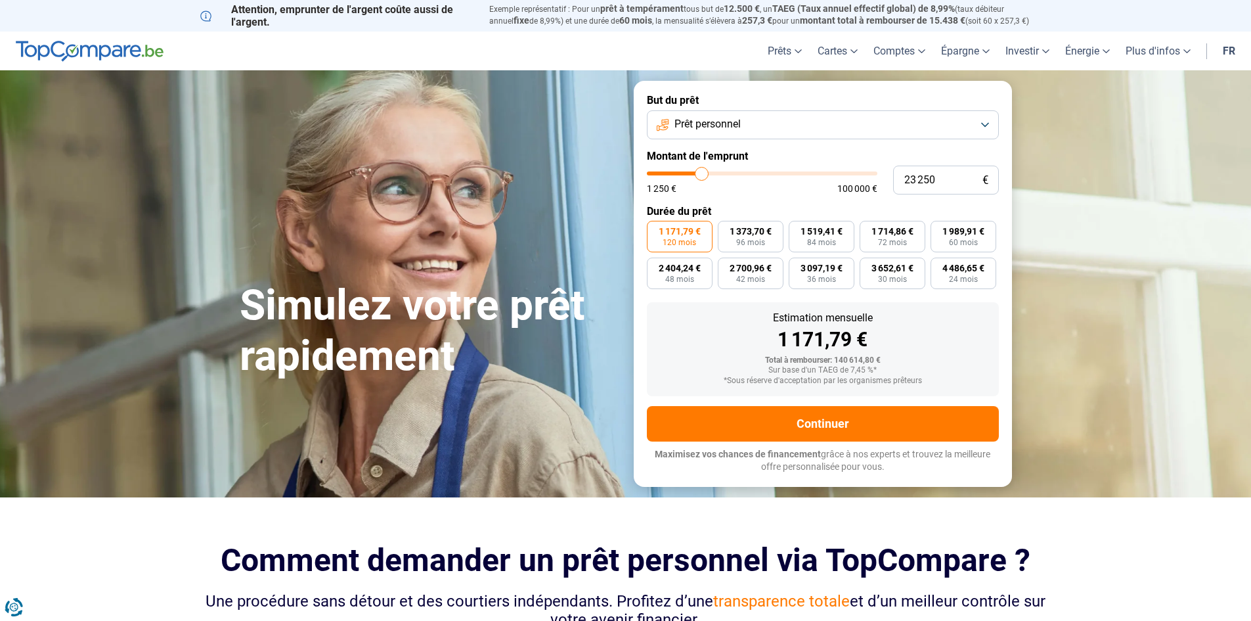
type input "21 500"
drag, startPoint x: 868, startPoint y: 177, endPoint x: 891, endPoint y: 176, distance: 22.3
click at [878, 175] on input "range" at bounding box center [762, 173] width 231 height 4
drag, startPoint x: 872, startPoint y: 175, endPoint x: 650, endPoint y: 189, distance: 222.4
click at [654, 175] on input "range" at bounding box center [762, 173] width 231 height 4
